Goal: Task Accomplishment & Management: Manage account settings

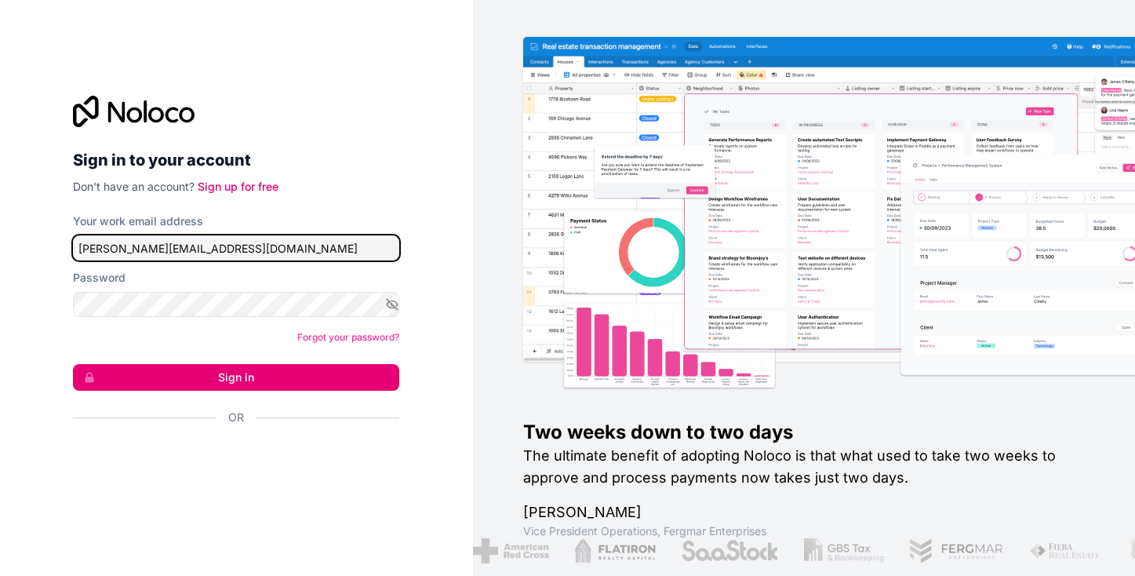
type input "[PERSON_NAME][EMAIL_ADDRESS][DOMAIN_NAME]"
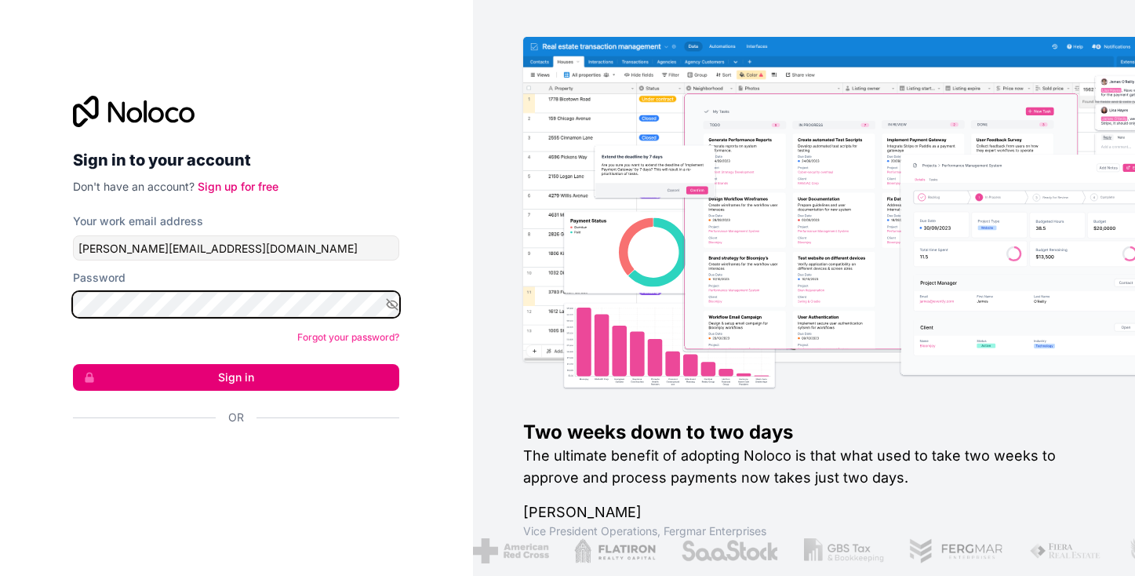
click at [236, 377] on button "Sign in" at bounding box center [236, 377] width 326 height 27
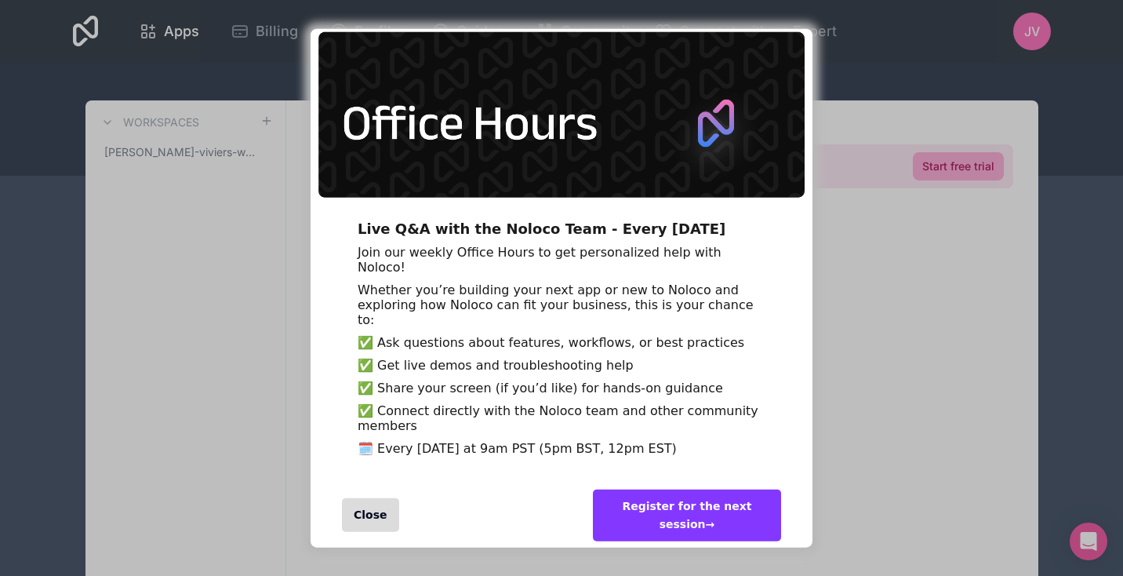
scroll to position [94, 0]
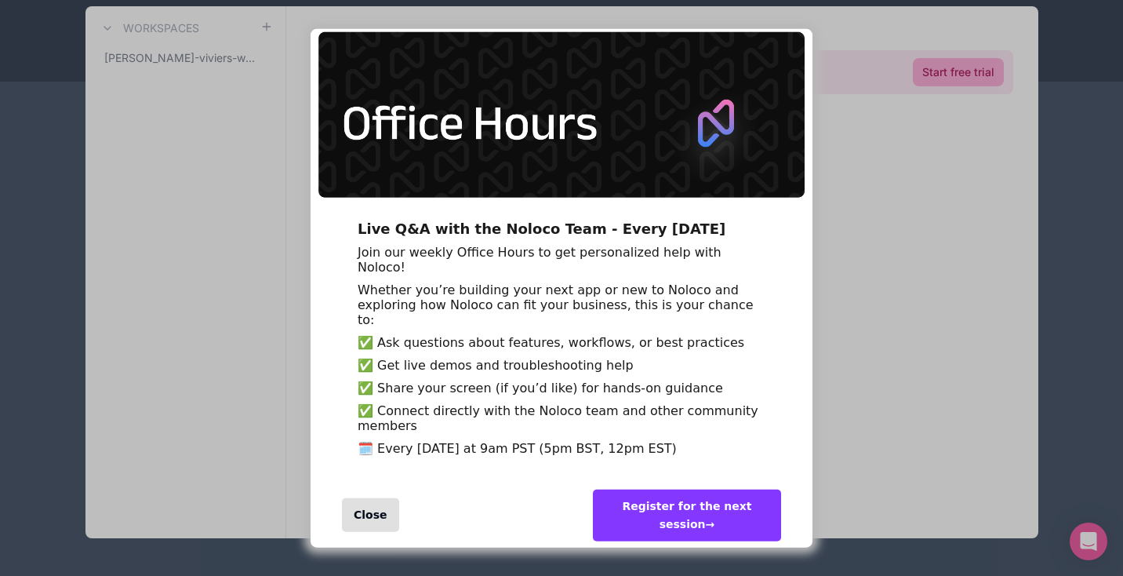
click at [362, 510] on div "Close" at bounding box center [370, 515] width 57 height 34
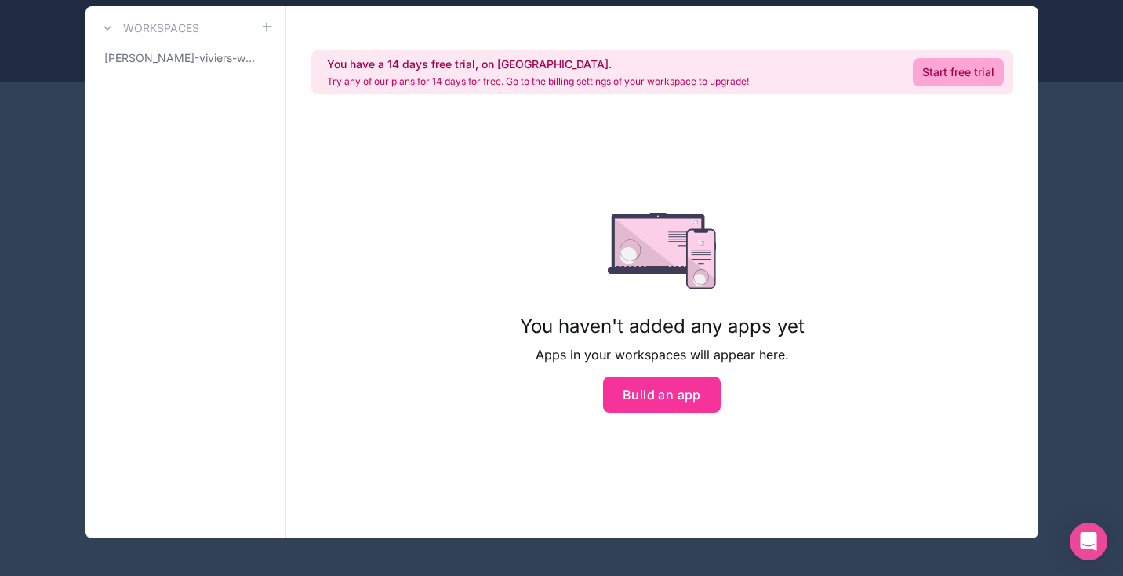
click at [196, 60] on span "[PERSON_NAME]-viviers-workspace" at bounding box center [182, 58] width 156 height 16
click at [168, 60] on span "[PERSON_NAME]-viviers-workspace" at bounding box center [182, 58] width 156 height 16
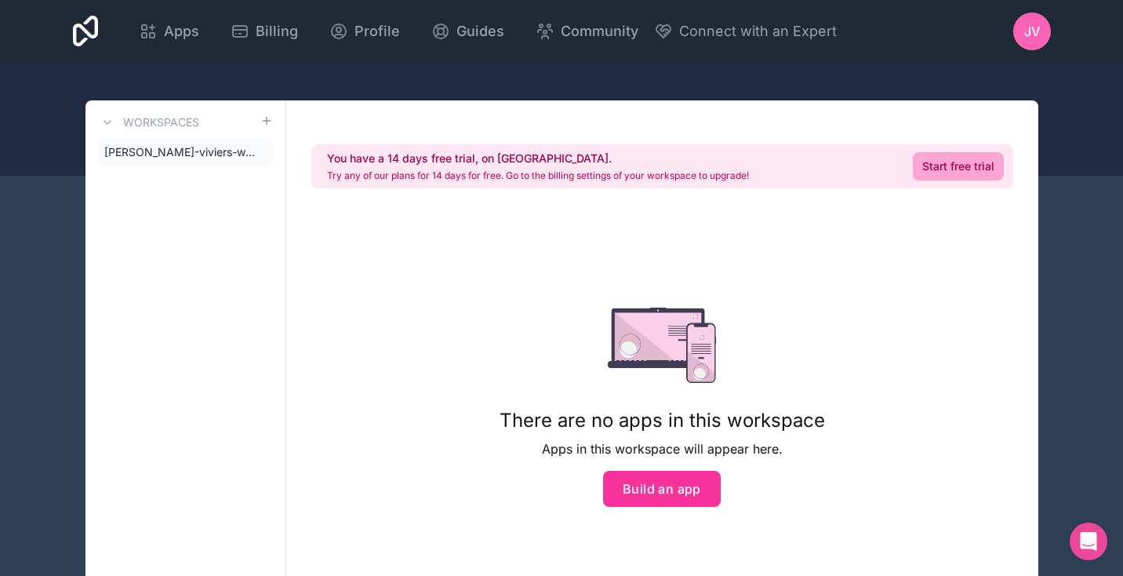
click at [106, 122] on icon at bounding box center [107, 122] width 13 height 13
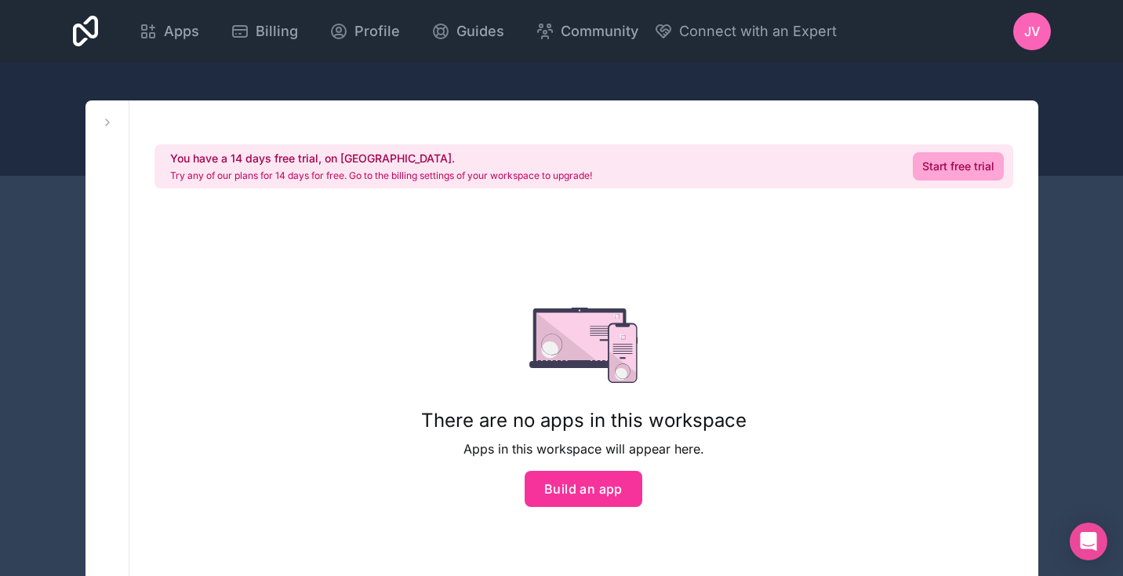
click at [107, 122] on icon at bounding box center [107, 122] width 13 height 13
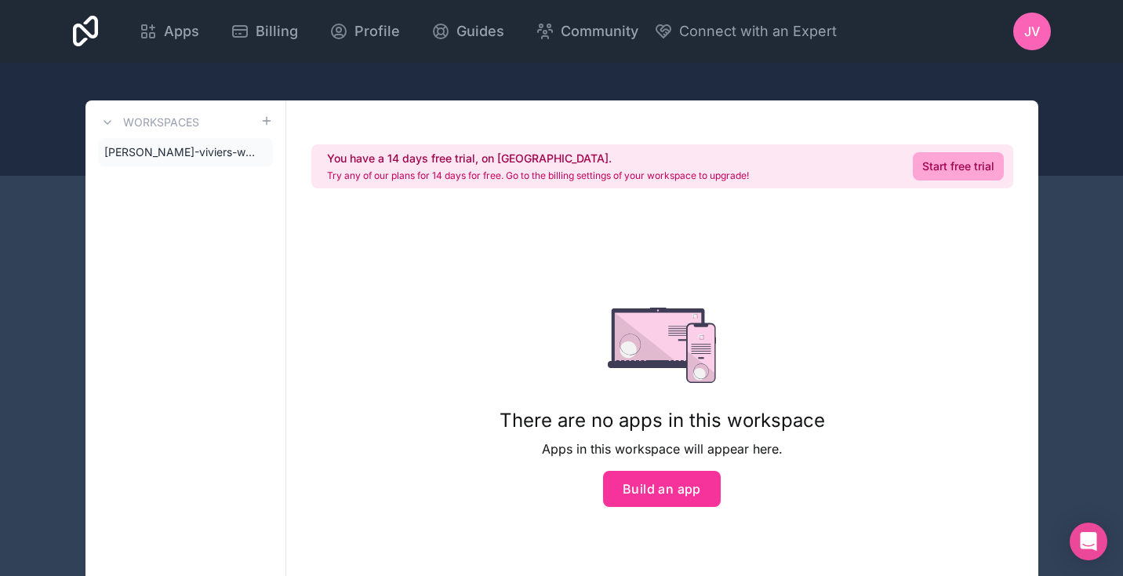
click at [166, 151] on span "[PERSON_NAME]-viviers-workspace" at bounding box center [182, 152] width 156 height 16
click at [158, 32] on icon at bounding box center [148, 31] width 19 height 19
click at [298, 33] on span "Billing" at bounding box center [277, 31] width 42 height 22
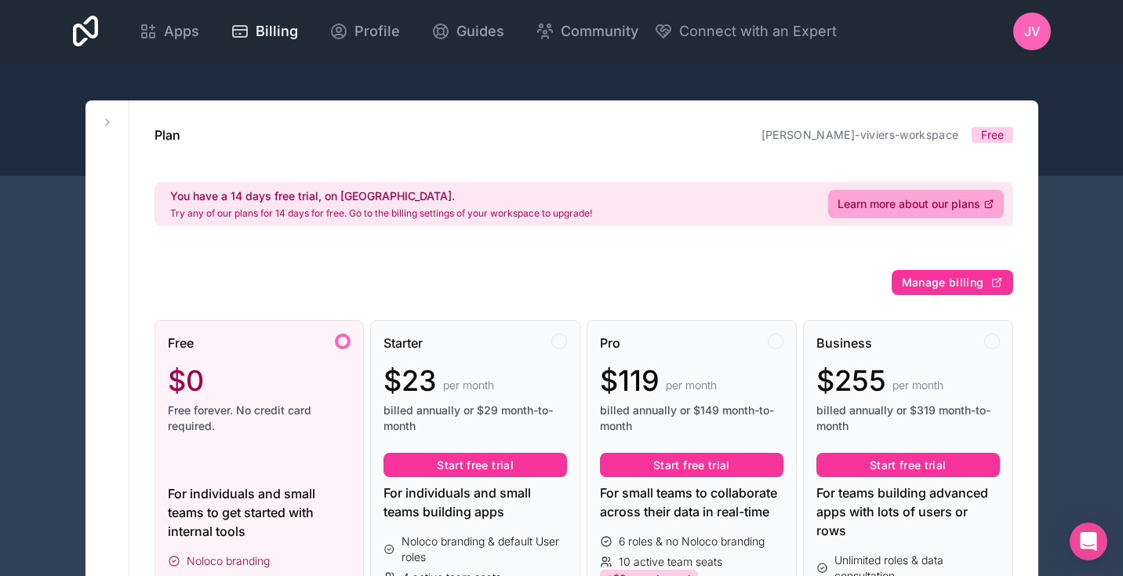
click at [400, 31] on span "Profile" at bounding box center [377, 31] width 45 height 22
